Goal: Task Accomplishment & Management: Manage account settings

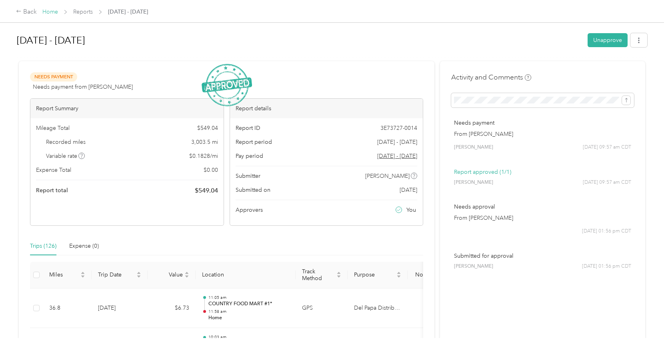
click at [48, 12] on link "Home" at bounding box center [50, 11] width 16 height 7
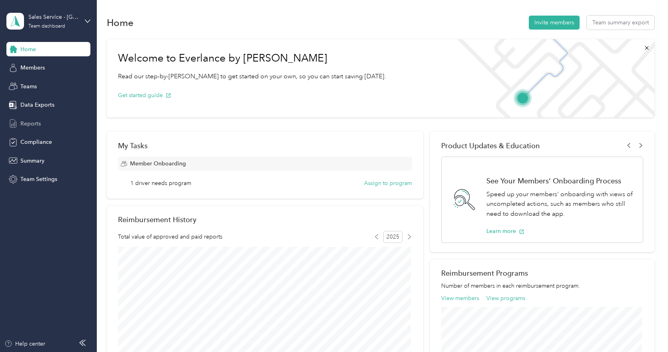
click at [38, 127] on span "Reports" at bounding box center [30, 124] width 20 height 8
